Goal: Task Accomplishment & Management: Manage account settings

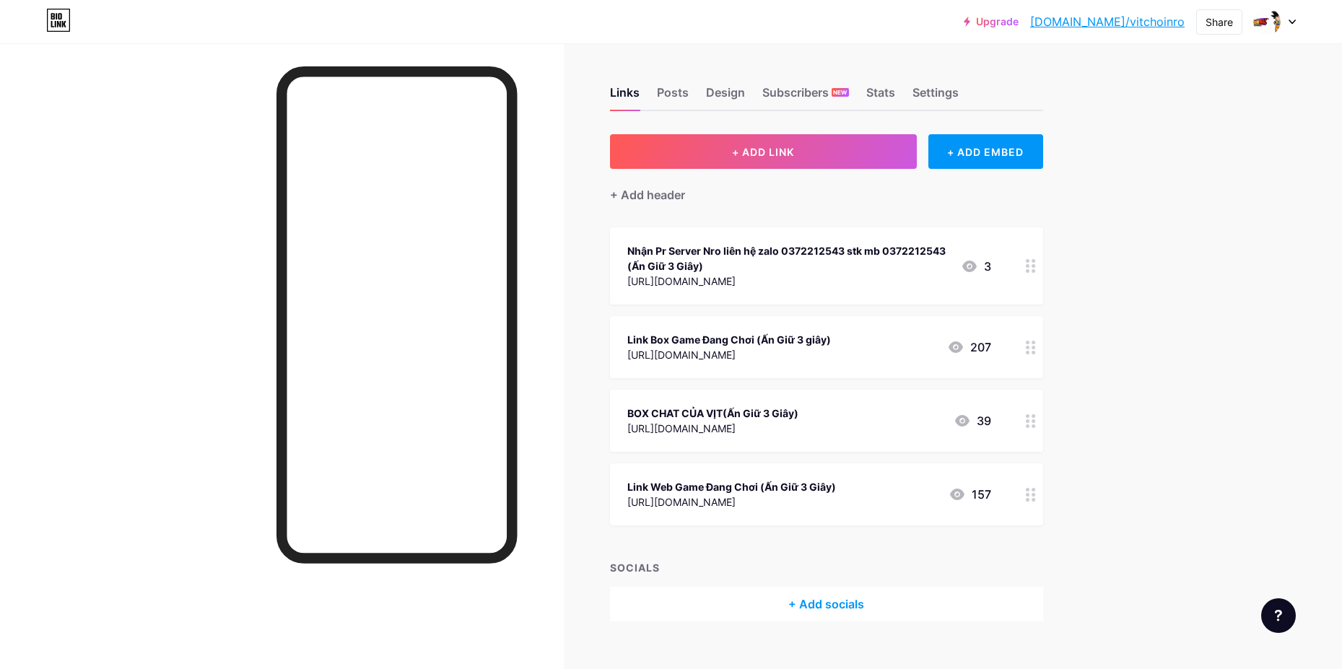
click at [1036, 351] on circle at bounding box center [1034, 353] width 4 height 4
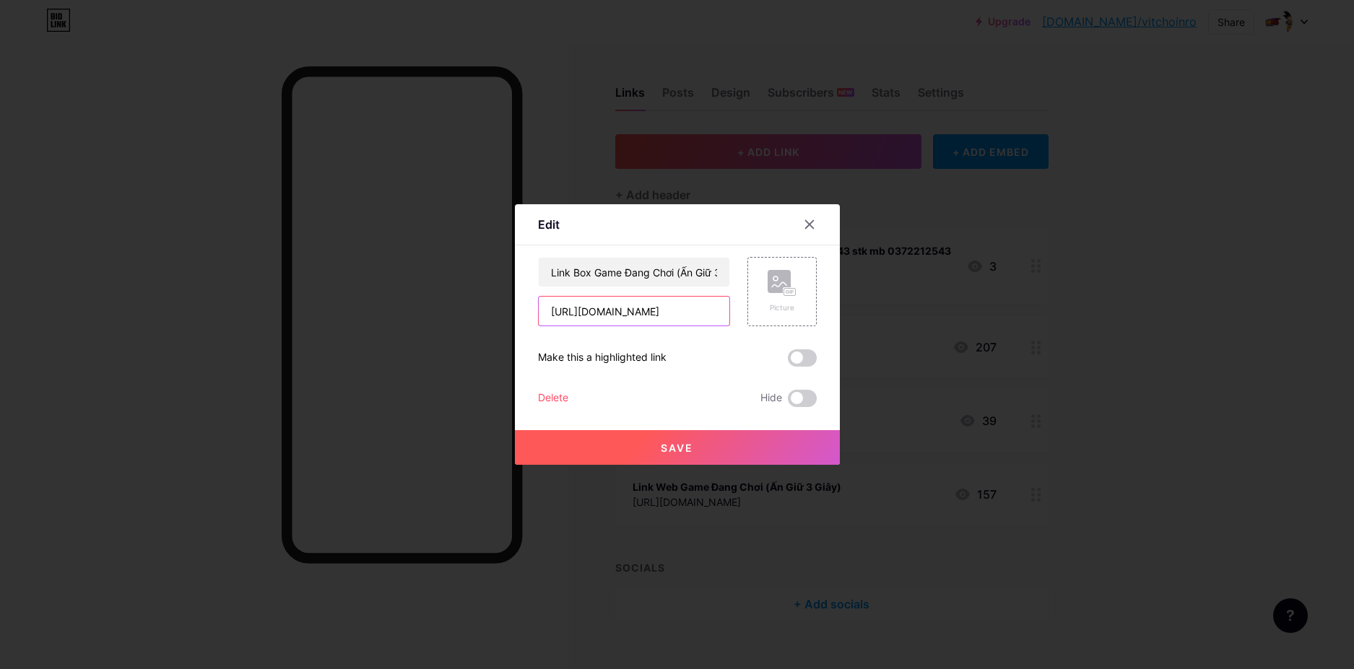
click at [671, 314] on input "[URL][DOMAIN_NAME]" at bounding box center [634, 311] width 191 height 29
paste input "[URL][DOMAIN_NAME]"
type input "[URL][DOMAIN_NAME]"
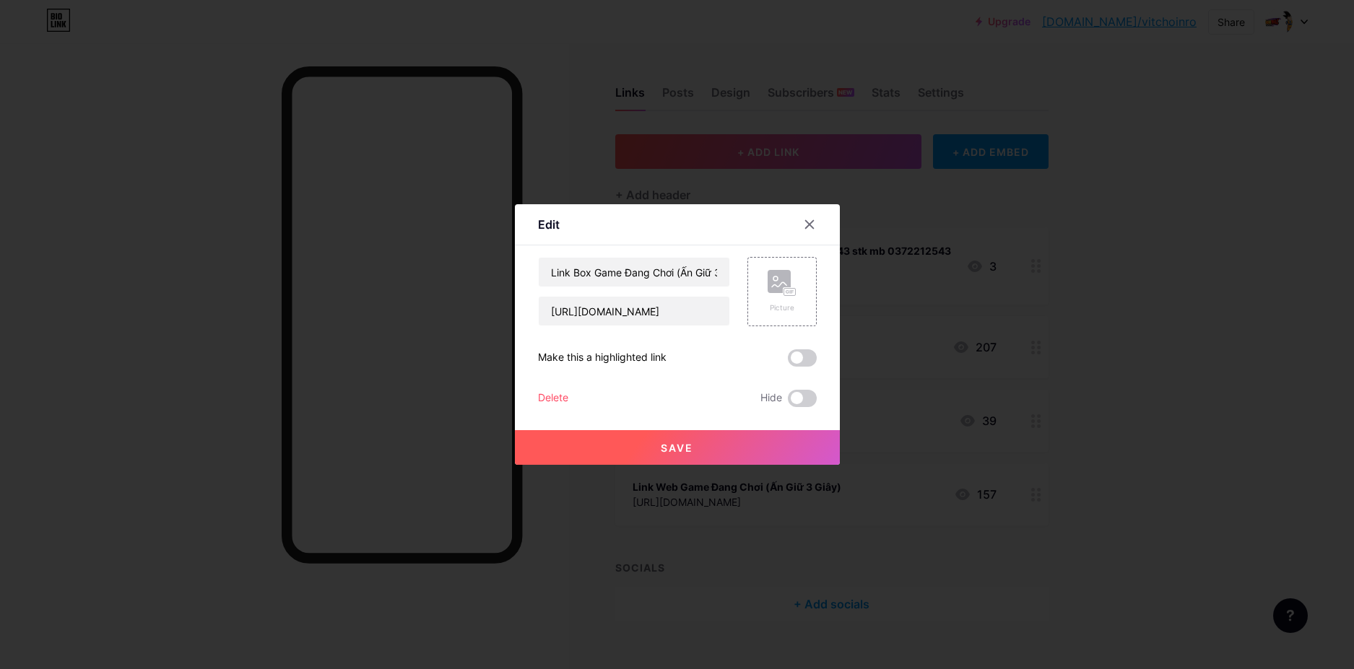
click at [701, 456] on button "Save" at bounding box center [677, 447] width 325 height 35
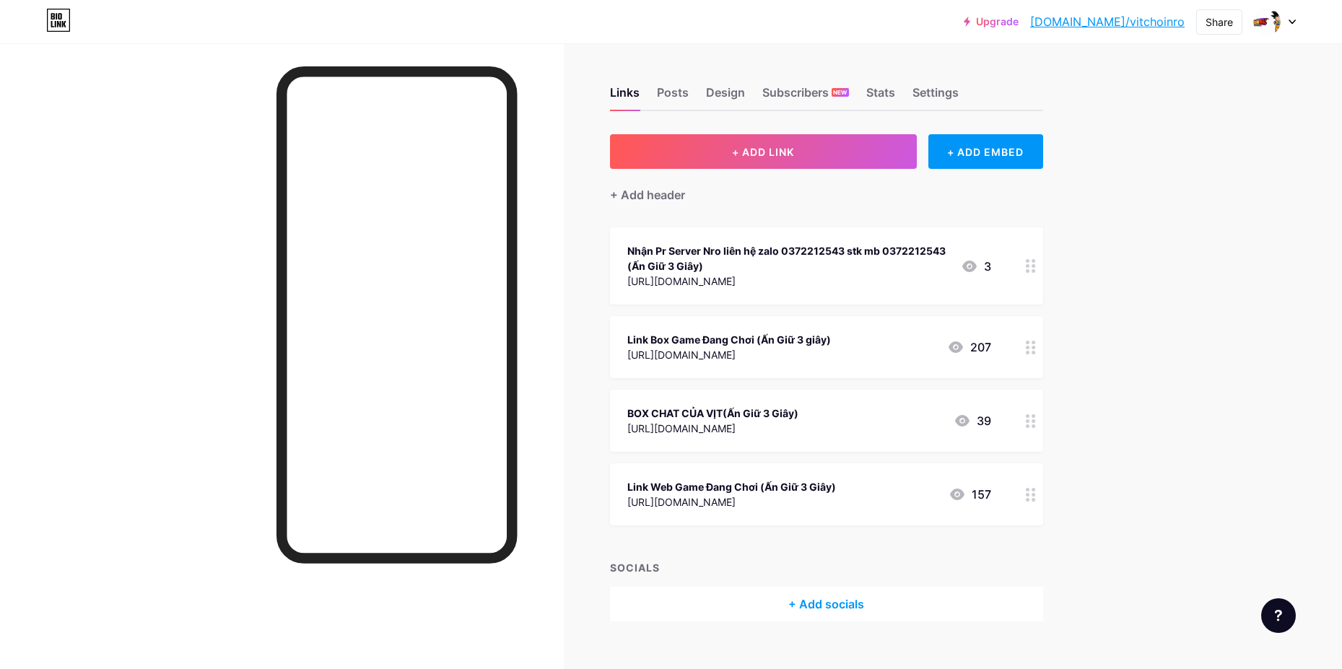
click at [1036, 489] on circle at bounding box center [1034, 490] width 4 height 4
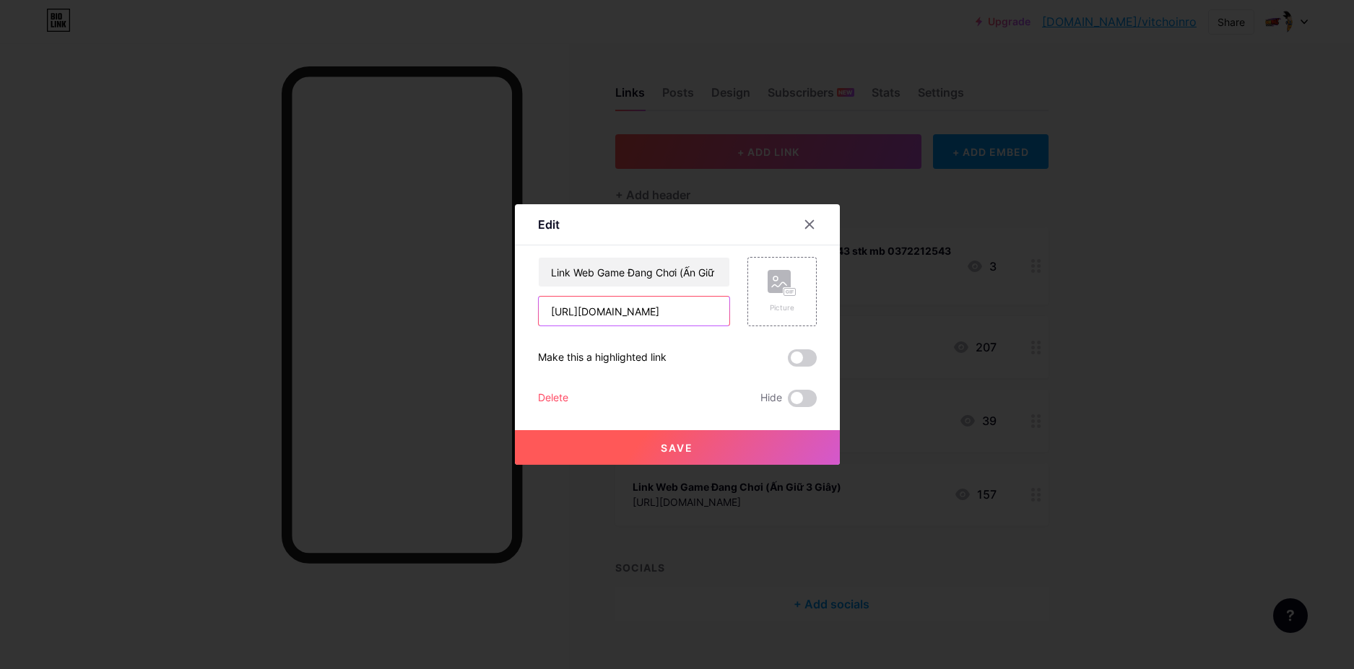
click at [667, 311] on input "[URL][DOMAIN_NAME]" at bounding box center [634, 311] width 191 height 29
click at [669, 313] on input "[URL][DOMAIN_NAME]" at bounding box center [634, 311] width 191 height 29
click at [669, 313] on input "text" at bounding box center [634, 311] width 191 height 29
click at [646, 316] on input "text" at bounding box center [634, 311] width 191 height 29
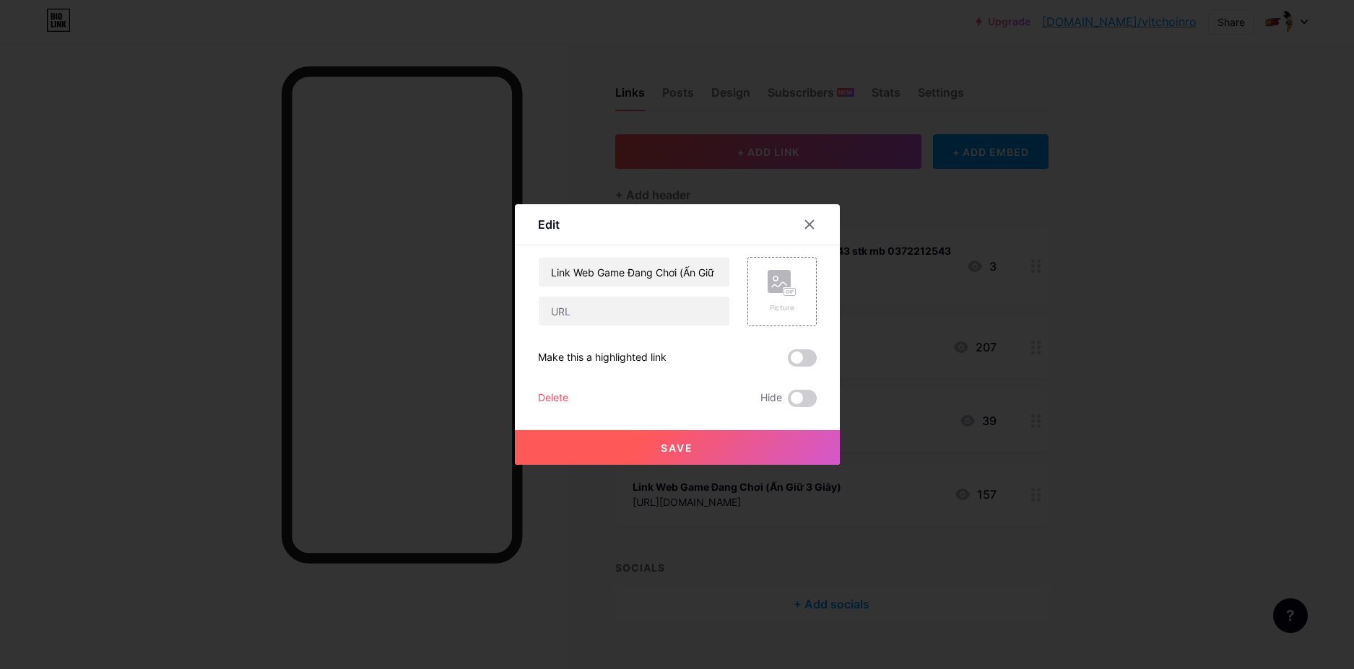
drag, startPoint x: 1120, startPoint y: 339, endPoint x: 967, endPoint y: 288, distance: 161.5
click at [1120, 339] on div at bounding box center [677, 334] width 1354 height 669
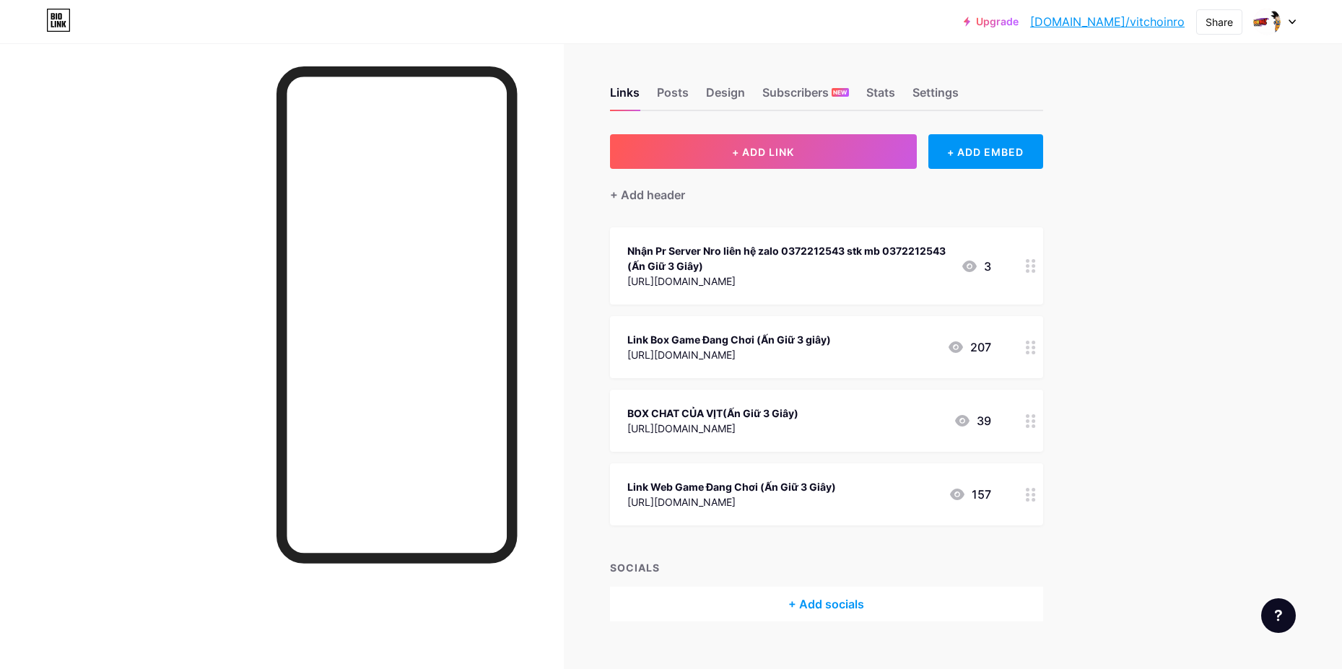
click at [1296, 345] on div "Upgrade [DOMAIN_NAME]/vitcho... [DOMAIN_NAME]/vitchoinro Share Switch accounts …" at bounding box center [671, 347] width 1342 height 694
click at [1049, 497] on div "Links Posts Design Subscribers NEW Stats Settings + ADD LINK + ADD EMBED + Add …" at bounding box center [552, 368] width 1104 height 651
click at [1035, 494] on icon at bounding box center [1031, 495] width 10 height 14
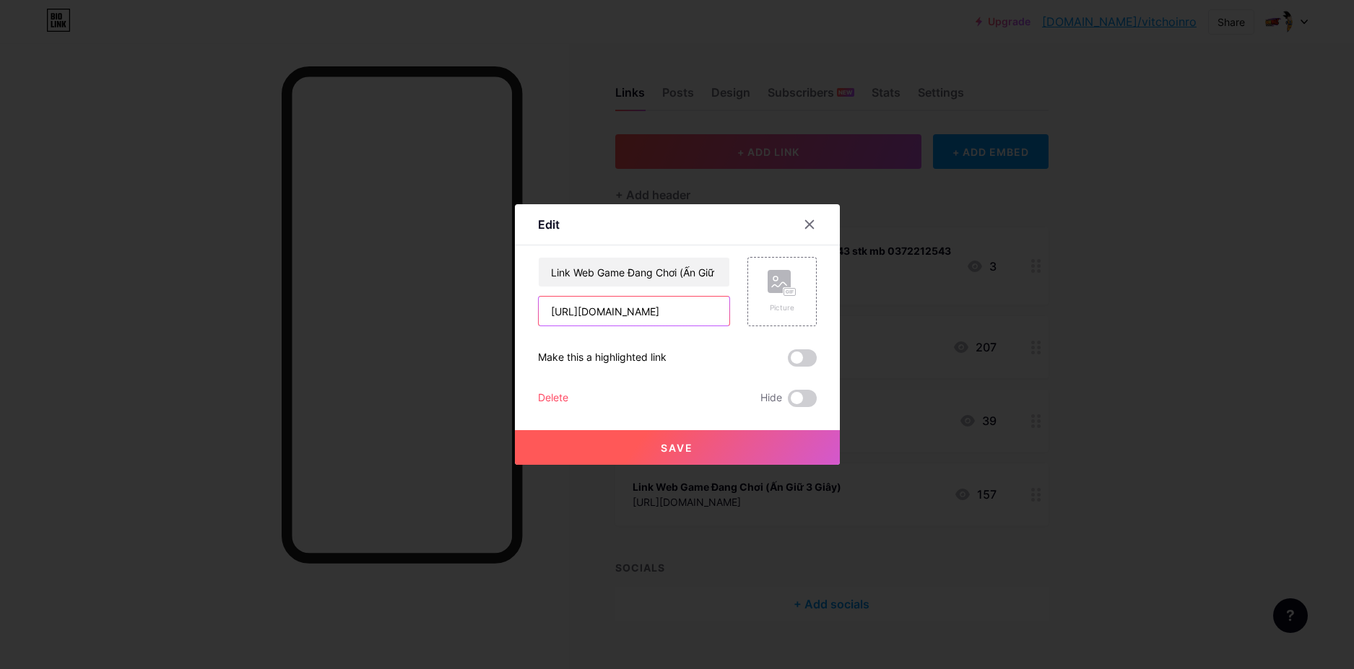
click at [691, 314] on input "[URL][DOMAIN_NAME]" at bounding box center [634, 311] width 191 height 29
paste input "[URL][DOMAIN_NAME]"
type input "[URL][DOMAIN_NAME]"
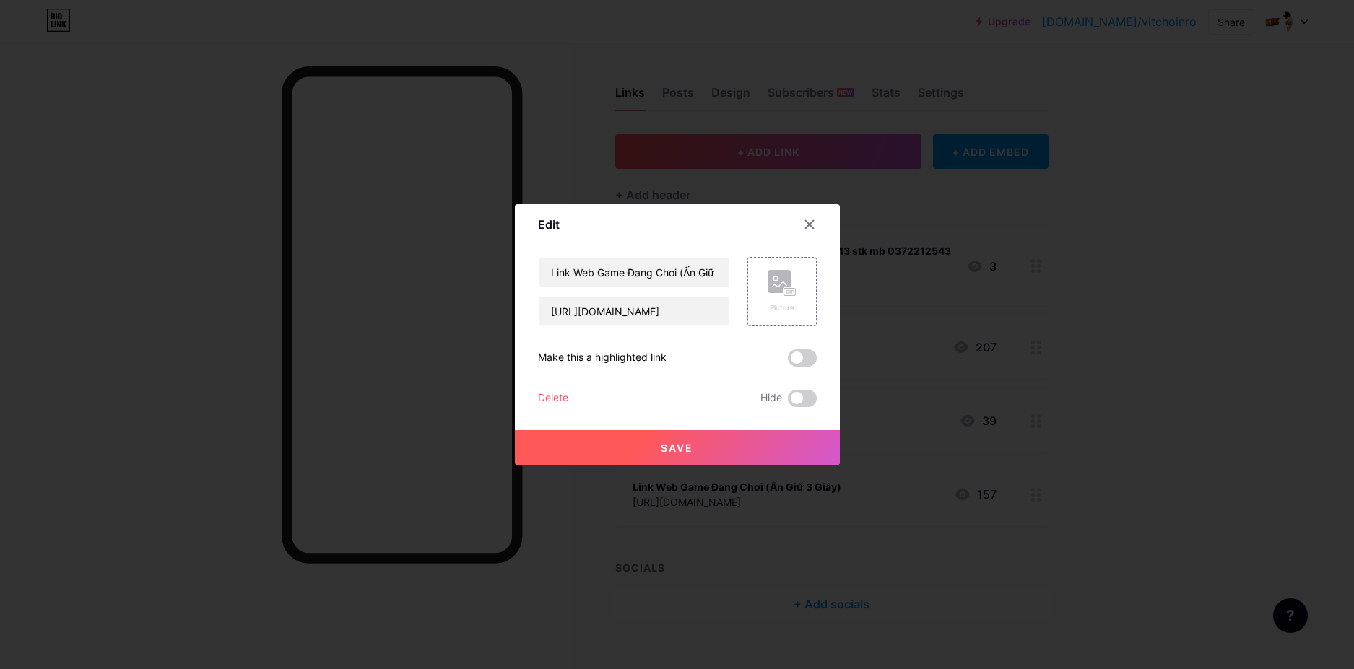
click at [702, 440] on button "Save" at bounding box center [677, 447] width 325 height 35
